Goal: Information Seeking & Learning: Understand process/instructions

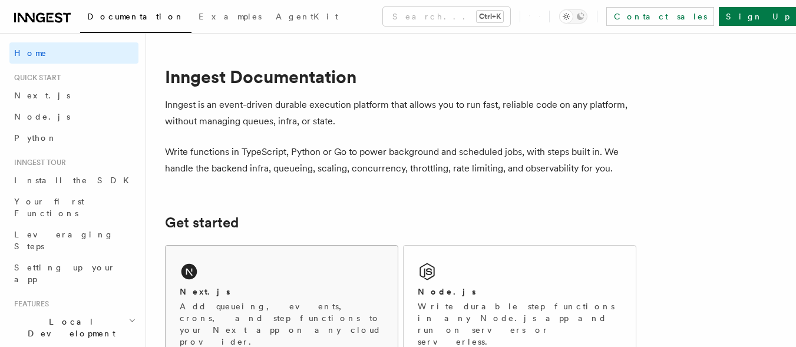
click at [285, 289] on div "Next.js" at bounding box center [282, 292] width 204 height 12
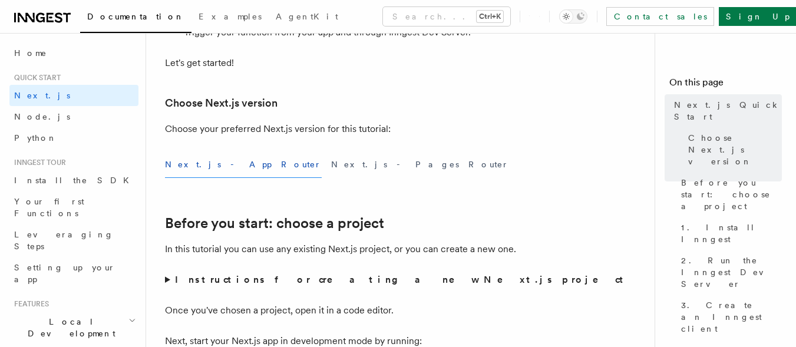
scroll to position [236, 0]
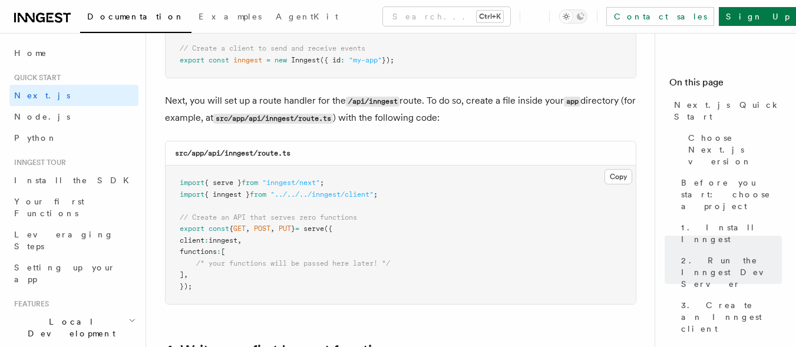
scroll to position [1626, 0]
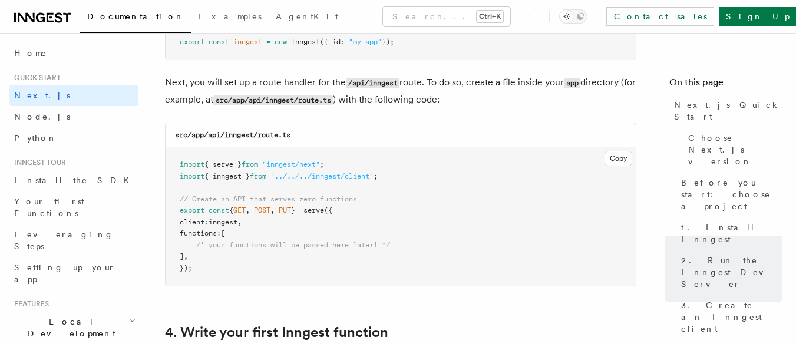
click at [547, 107] on p "Next, you will set up a route handler for the /api/inngest route. To do so, cre…" at bounding box center [400, 91] width 471 height 34
